Goal: Information Seeking & Learning: Learn about a topic

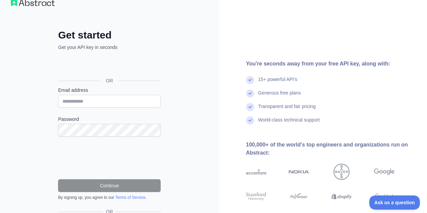
scroll to position [34, 0]
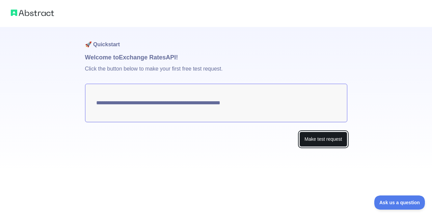
click at [322, 145] on button "Make test request" at bounding box center [323, 139] width 48 height 15
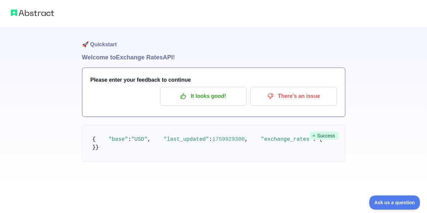
scroll to position [17, 0]
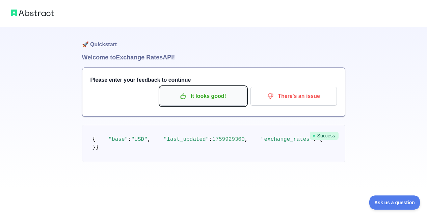
click at [214, 90] on p "It looks good!" at bounding box center [203, 95] width 76 height 11
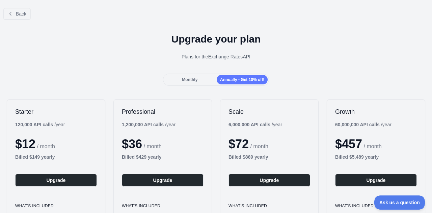
click at [186, 82] on span "Monthly" at bounding box center [190, 79] width 16 height 5
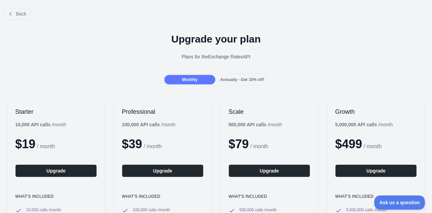
click at [0, 14] on div "Back" at bounding box center [216, 14] width 432 height 22
click at [9, 12] on icon at bounding box center [10, 13] width 5 height 5
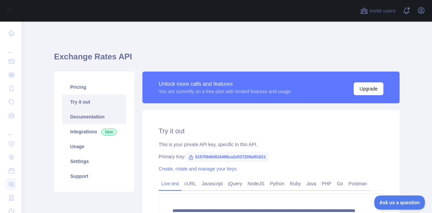
click at [99, 118] on link "Documentation" at bounding box center [94, 116] width 64 height 15
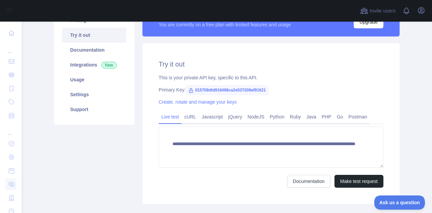
scroll to position [67, 0]
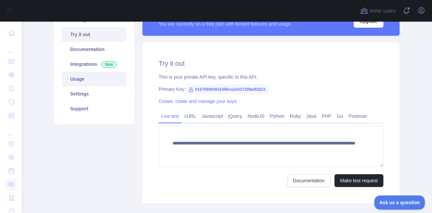
click at [87, 81] on link "Usage" at bounding box center [94, 79] width 64 height 15
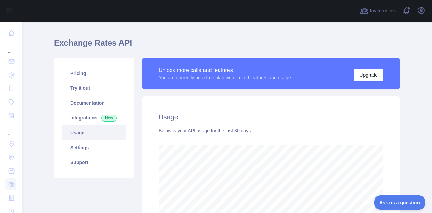
scroll to position [34, 0]
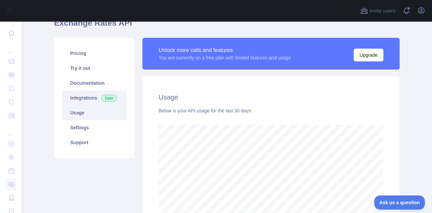
click at [83, 96] on link "Integrations New" at bounding box center [94, 97] width 64 height 15
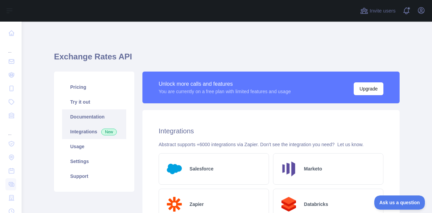
click at [92, 117] on link "Documentation" at bounding box center [94, 116] width 64 height 15
